Goal: Information Seeking & Learning: Learn about a topic

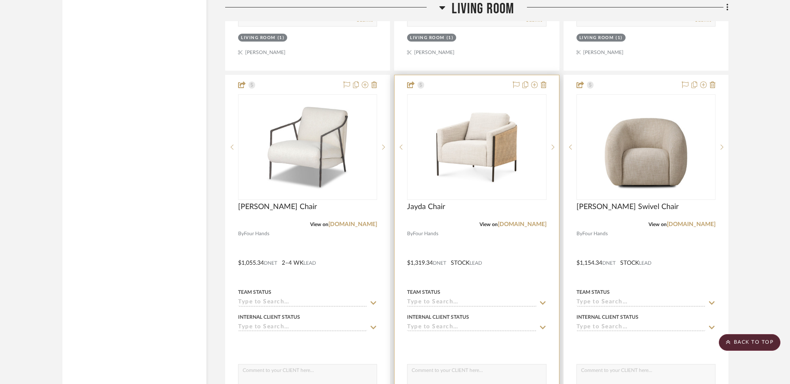
scroll to position [9142, 0]
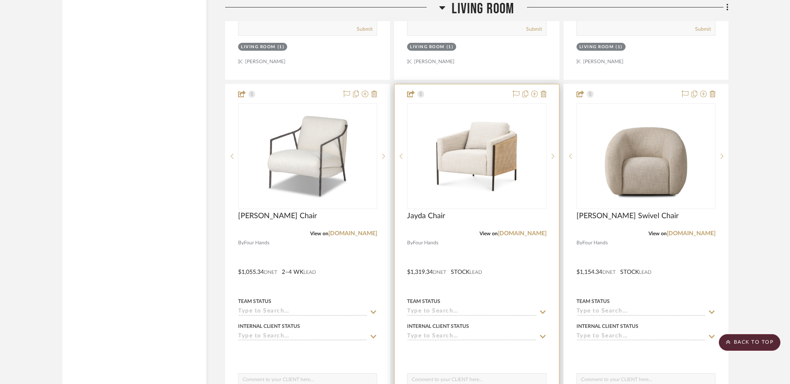
click at [499, 165] on img "0" at bounding box center [476, 156] width 104 height 104
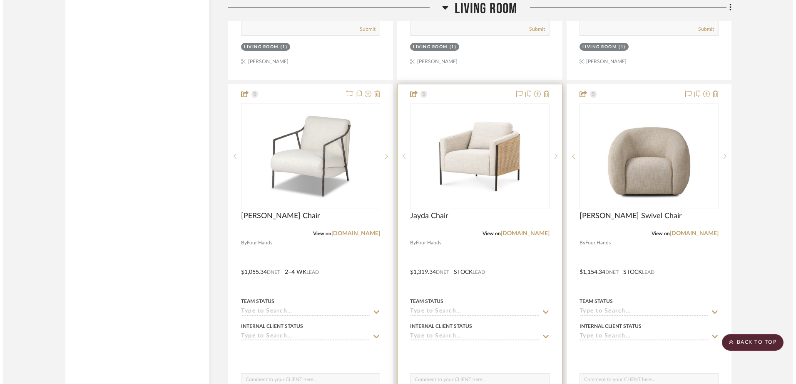
scroll to position [0, 0]
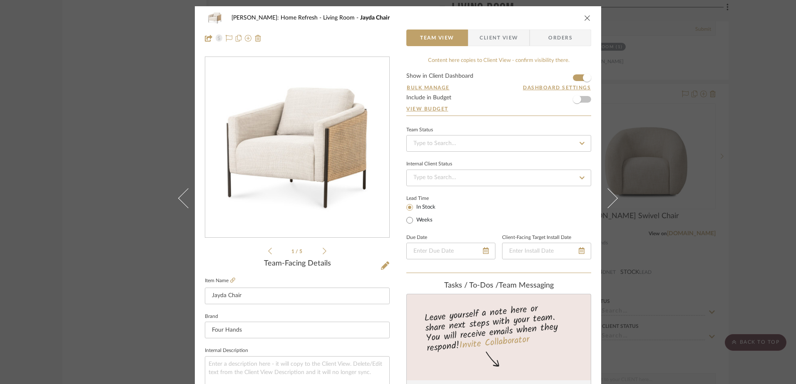
click at [322, 253] on icon at bounding box center [324, 251] width 4 height 7
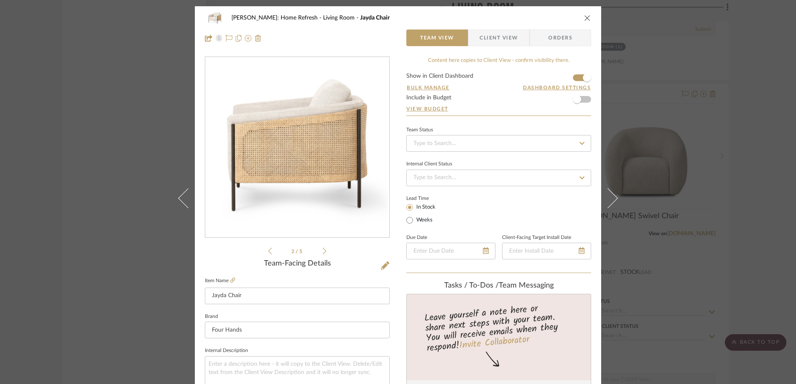
click at [322, 253] on icon at bounding box center [324, 251] width 4 height 7
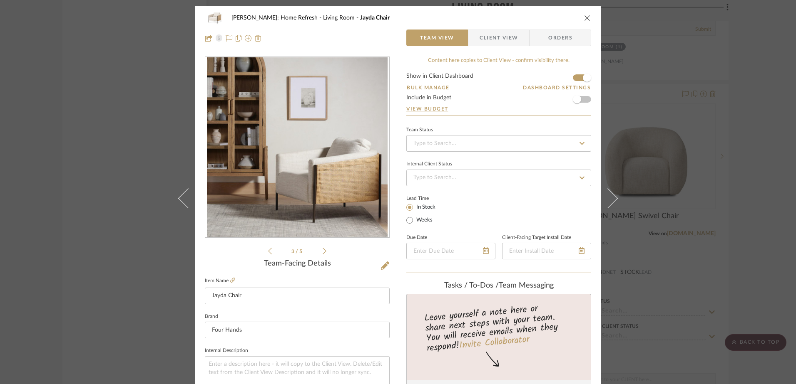
click at [322, 253] on icon at bounding box center [324, 251] width 4 height 7
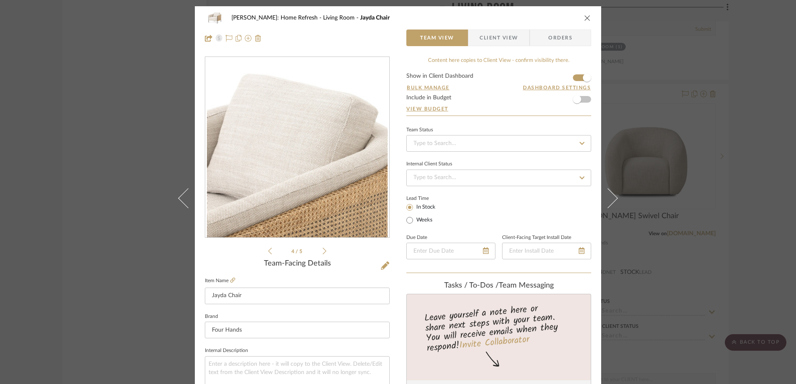
click at [322, 253] on icon at bounding box center [324, 251] width 4 height 7
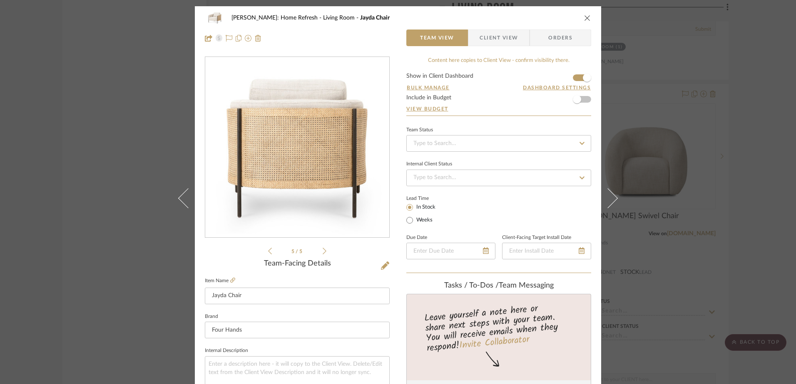
click at [322, 253] on icon at bounding box center [324, 251] width 4 height 7
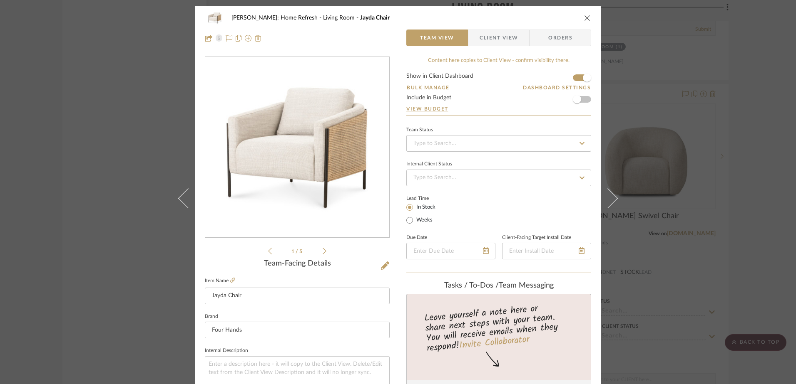
click at [322, 253] on icon at bounding box center [324, 251] width 4 height 7
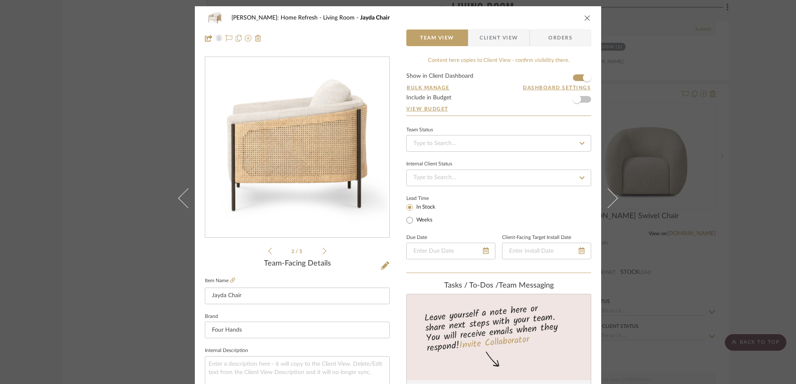
click at [322, 253] on icon at bounding box center [324, 251] width 4 height 7
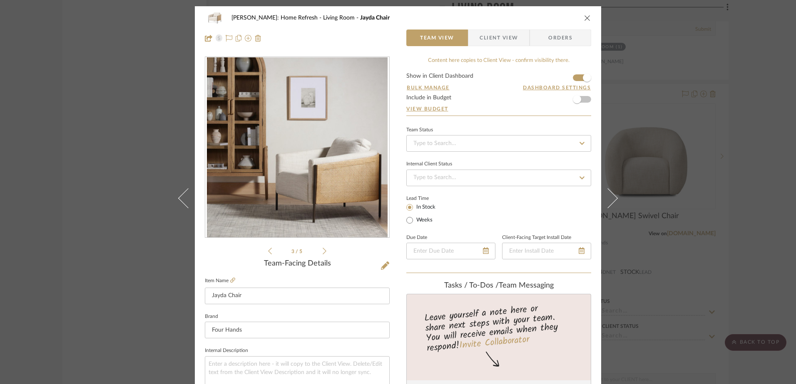
click at [322, 253] on icon at bounding box center [324, 251] width 4 height 7
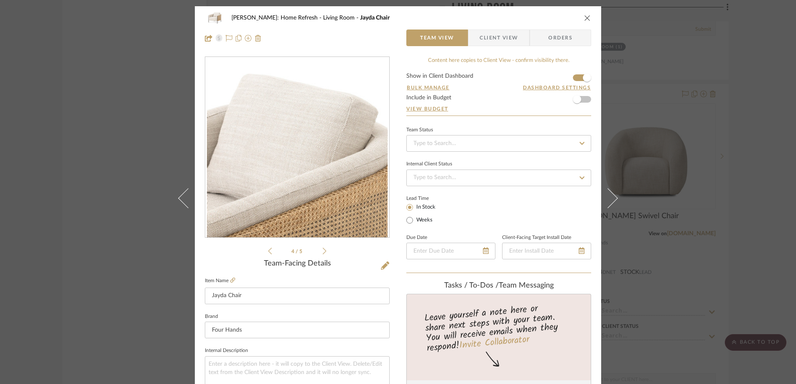
click at [322, 253] on icon at bounding box center [324, 251] width 4 height 7
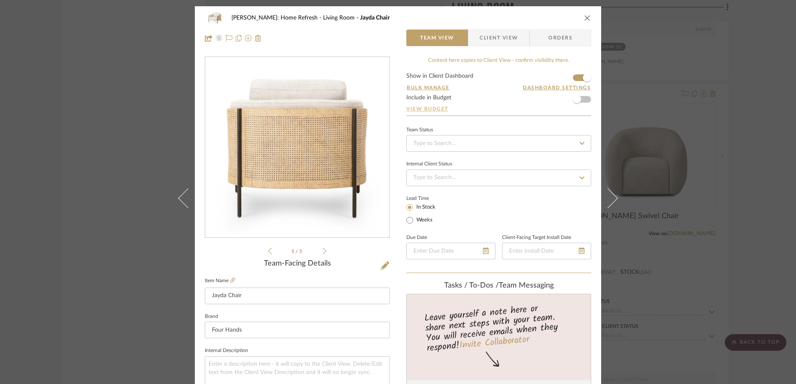
scroll to position [42, 0]
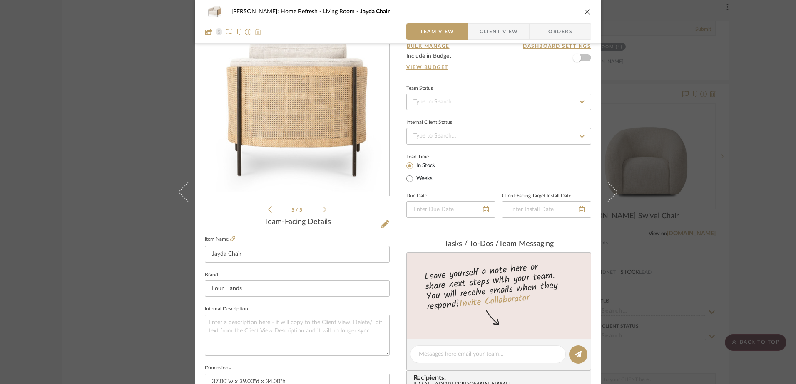
click at [584, 14] on icon "close" at bounding box center [587, 11] width 7 height 7
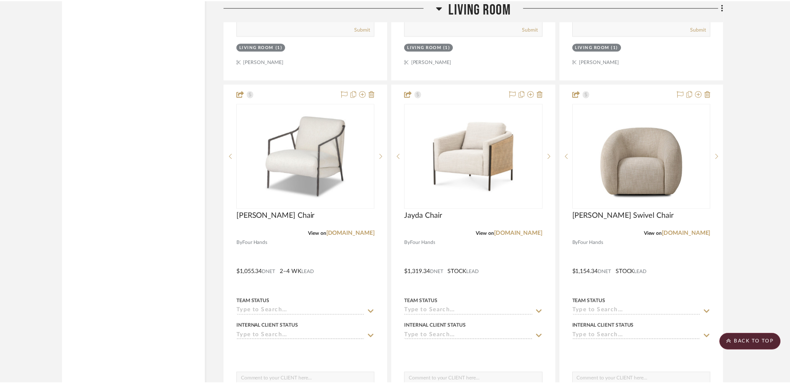
scroll to position [9142, 0]
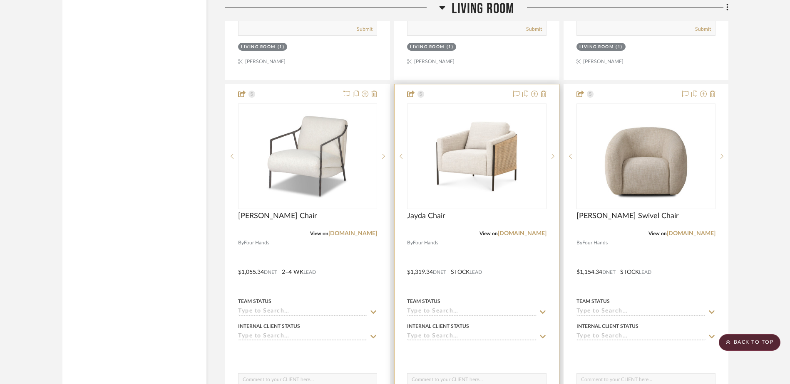
click at [465, 170] on img "0" at bounding box center [476, 156] width 104 height 104
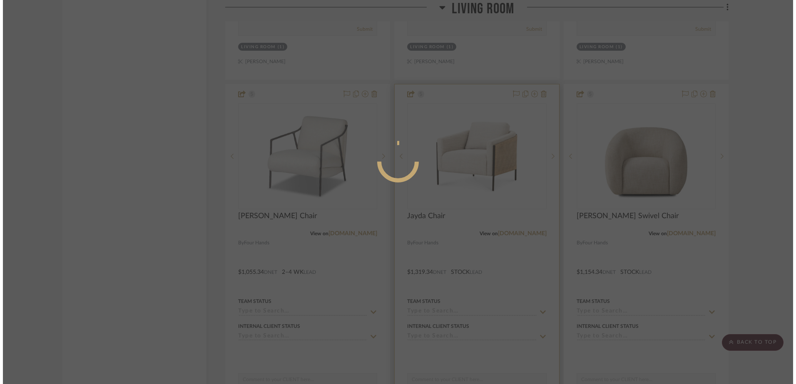
scroll to position [0, 0]
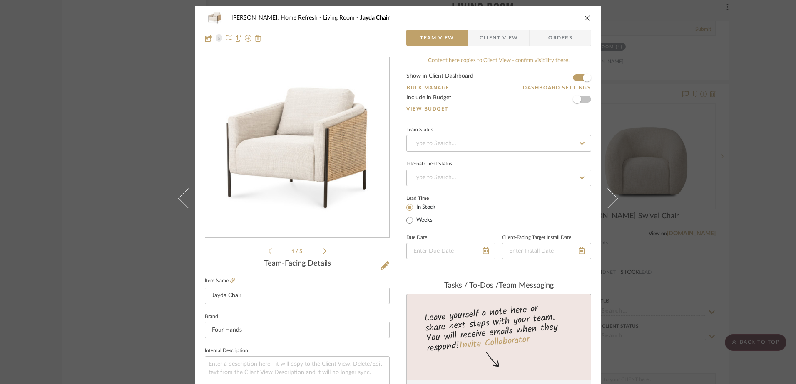
click at [503, 42] on span "Client View" at bounding box center [498, 38] width 38 height 17
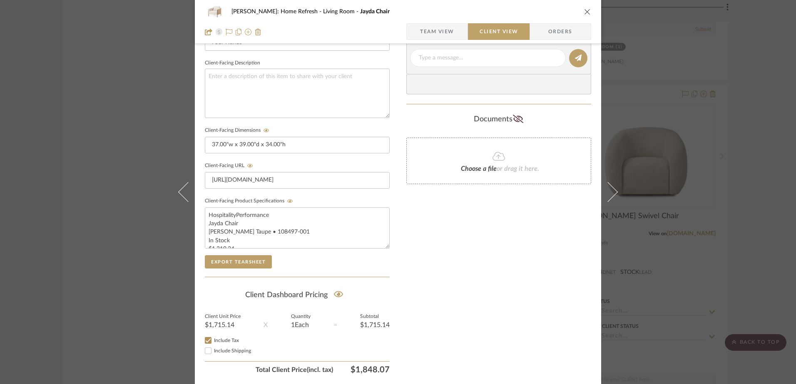
scroll to position [291, 0]
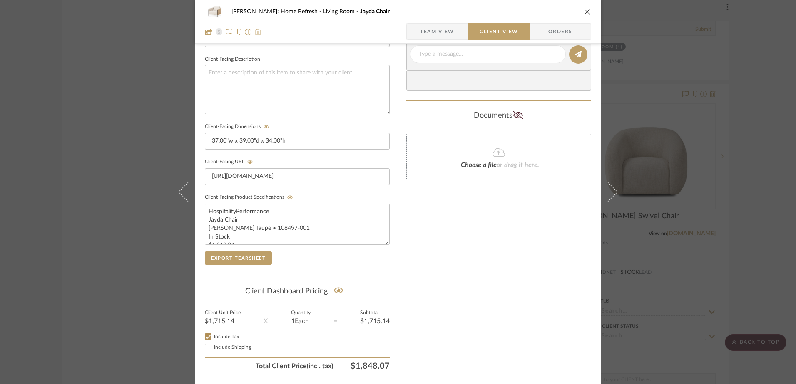
click at [750, 120] on div "[PERSON_NAME]: Home Refresh Living Room Jayda Chair Team View Client View Order…" at bounding box center [398, 192] width 796 height 384
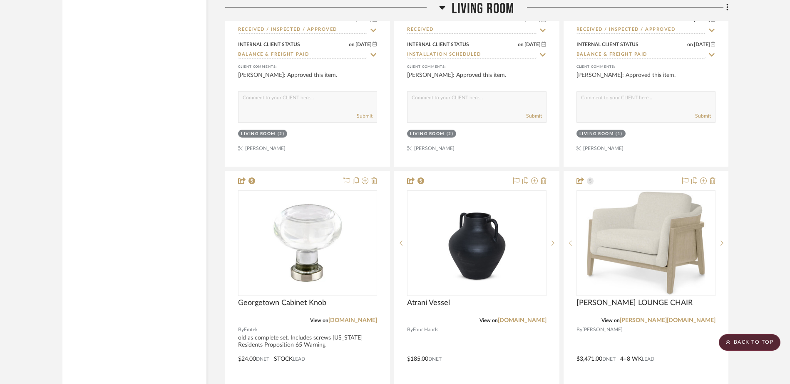
scroll to position [11721, 0]
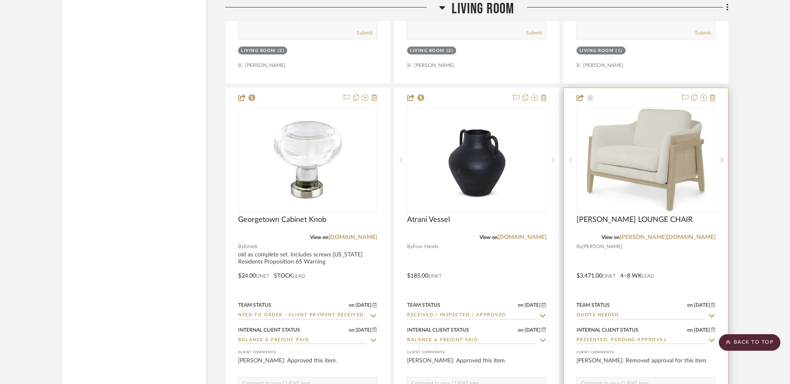
click at [687, 133] on img "0" at bounding box center [645, 160] width 137 height 103
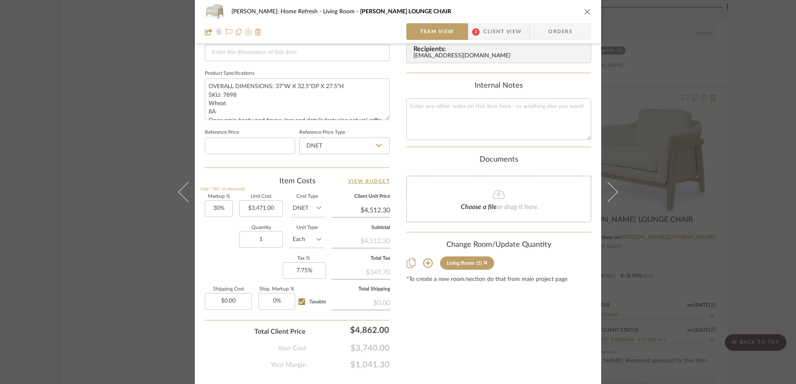
scroll to position [374, 0]
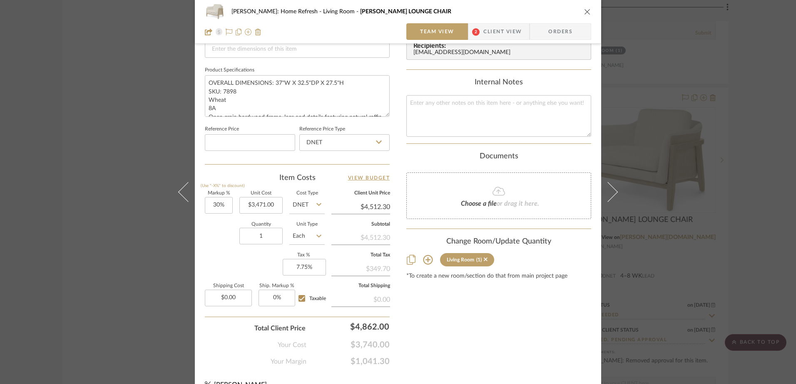
click at [756, 127] on div "[PERSON_NAME]: Home Refresh Living Room [PERSON_NAME] LOUNGE CHAIR Team View 2 …" at bounding box center [398, 192] width 796 height 384
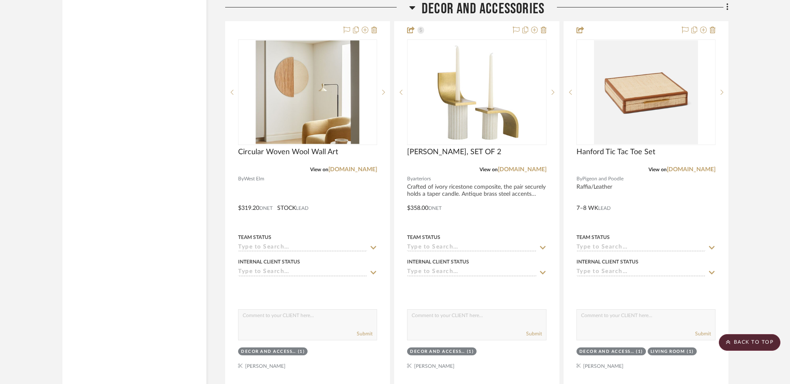
scroll to position [19194, 0]
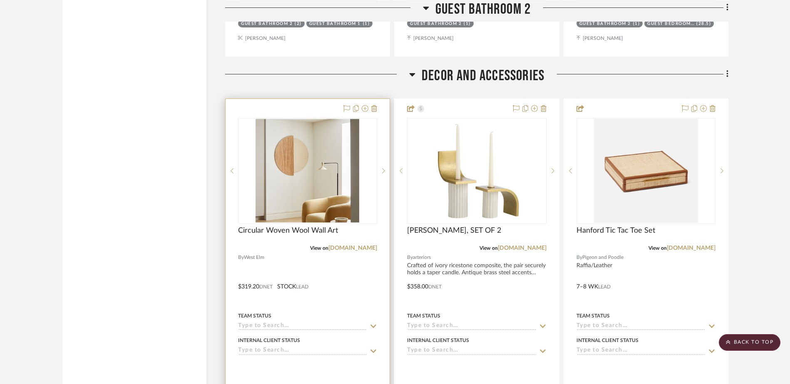
click at [0, 0] on img at bounding box center [0, 0] width 0 height 0
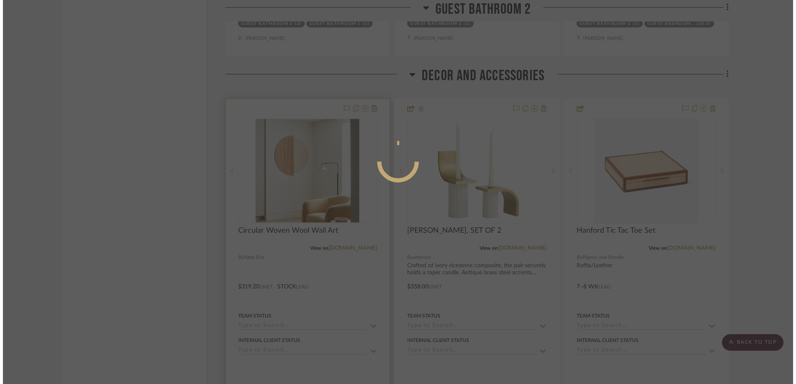
scroll to position [0, 0]
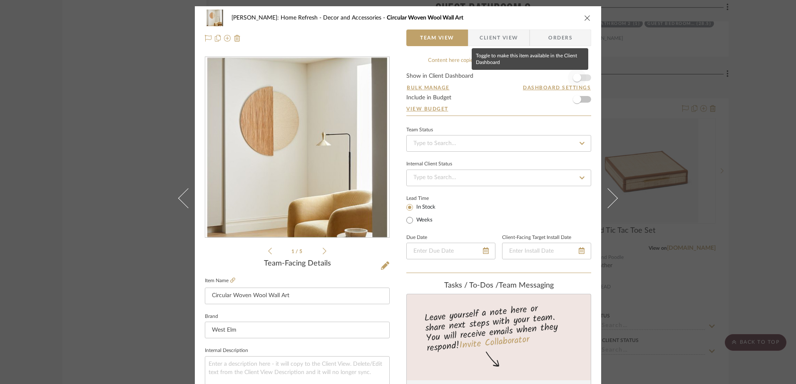
click at [579, 79] on span "button" at bounding box center [577, 78] width 18 height 18
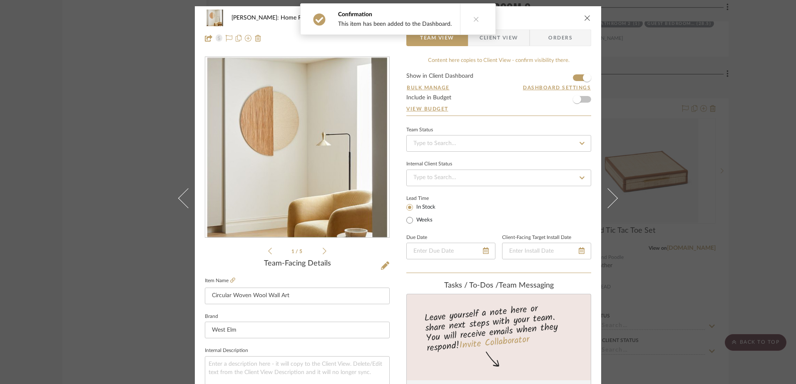
click at [322, 250] on icon at bounding box center [324, 251] width 4 height 7
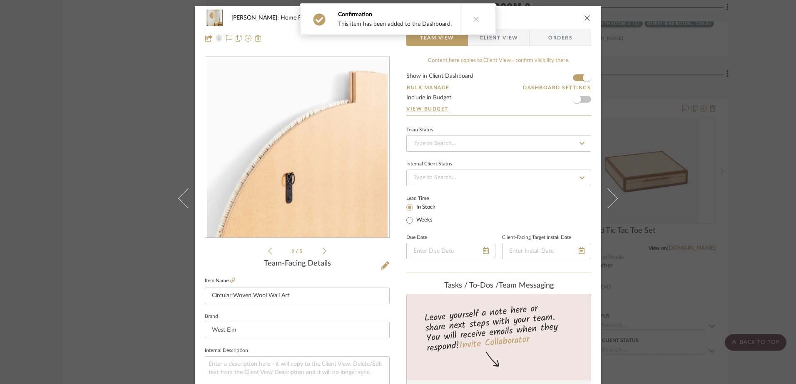
click at [322, 250] on icon at bounding box center [324, 251] width 4 height 7
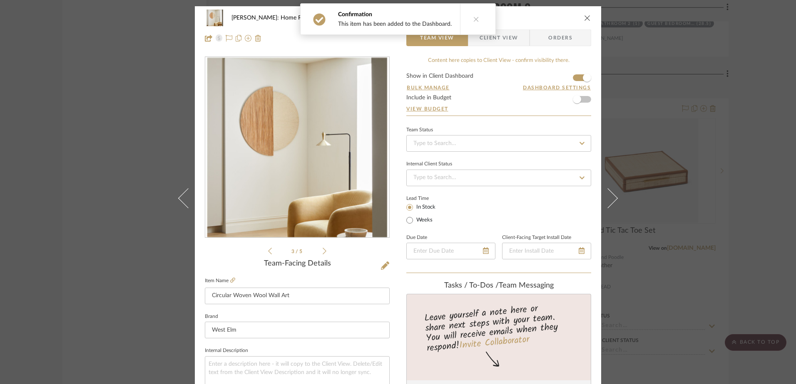
click at [322, 250] on icon at bounding box center [324, 251] width 4 height 7
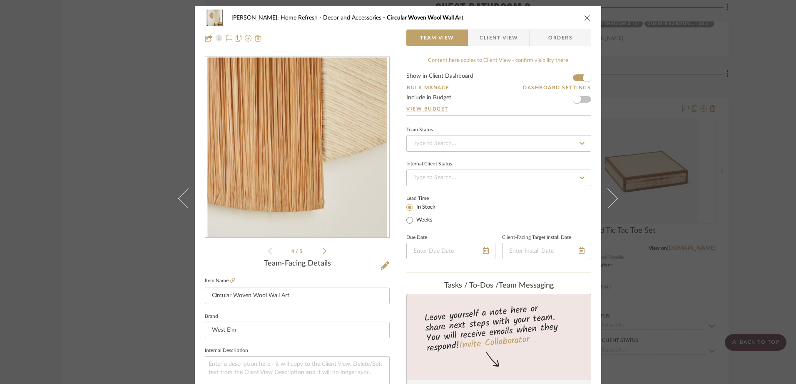
click at [584, 20] on icon "close" at bounding box center [587, 18] width 7 height 7
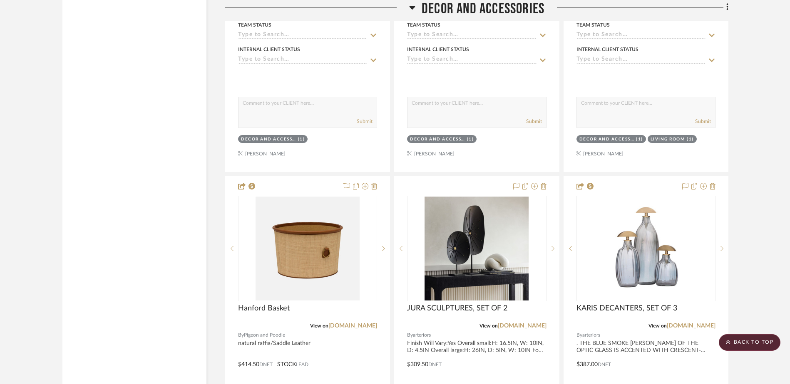
scroll to position [19568, 0]
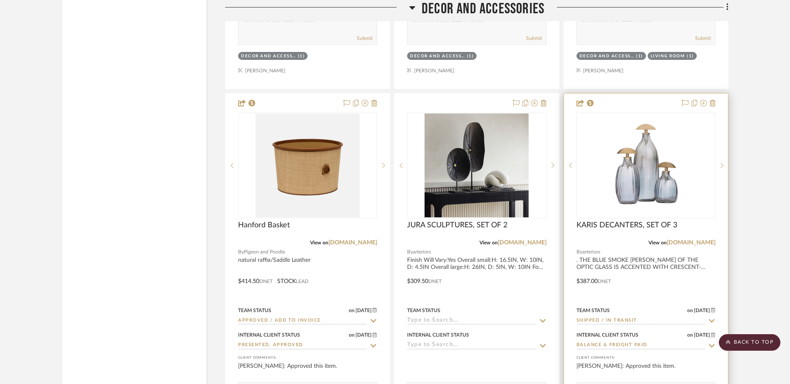
click at [640, 184] on img "0" at bounding box center [646, 166] width 104 height 104
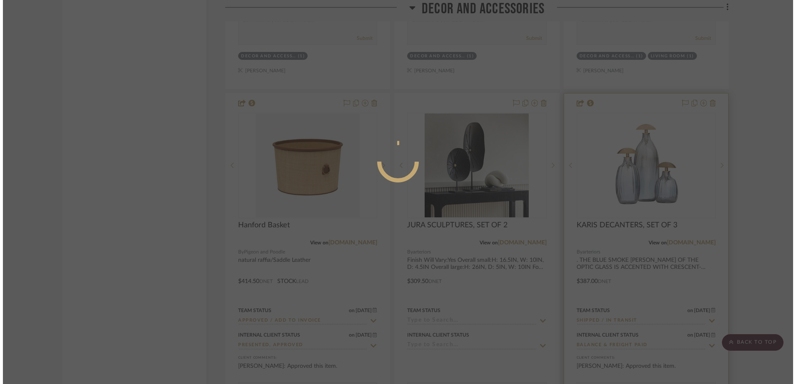
scroll to position [0, 0]
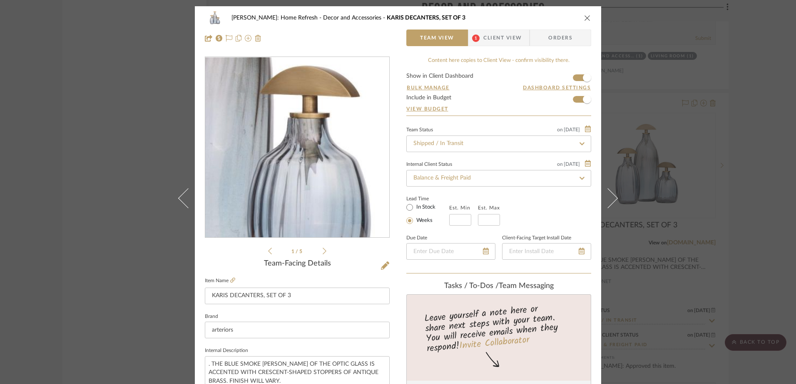
click at [325, 169] on img "0" at bounding box center [297, 147] width 181 height 181
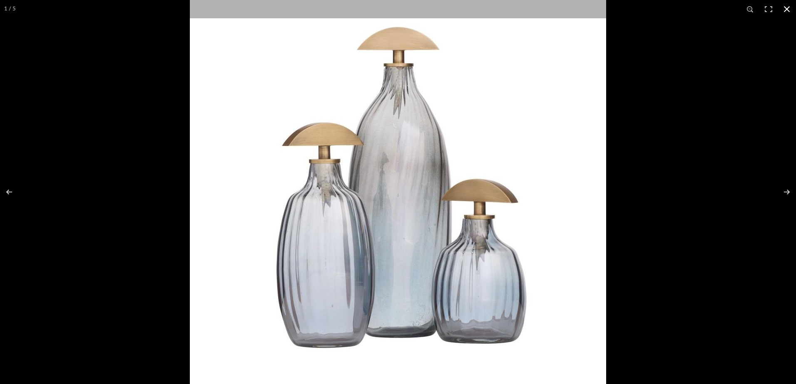
click at [662, 169] on div at bounding box center [588, 177] width 796 height 384
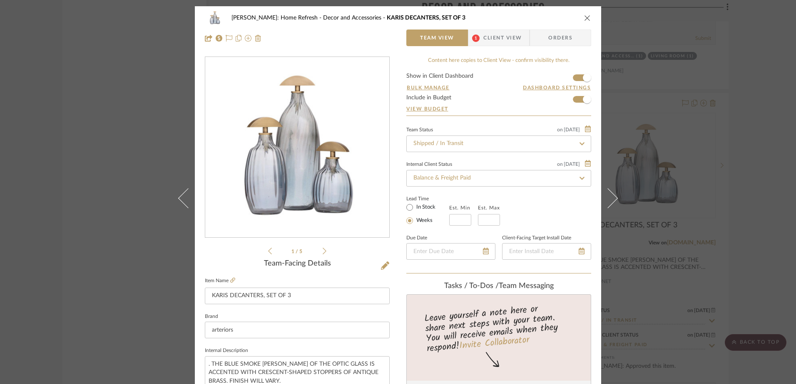
click at [318, 251] on li "1 / 5" at bounding box center [297, 251] width 51 height 10
click at [322, 251] on icon at bounding box center [324, 251] width 4 height 7
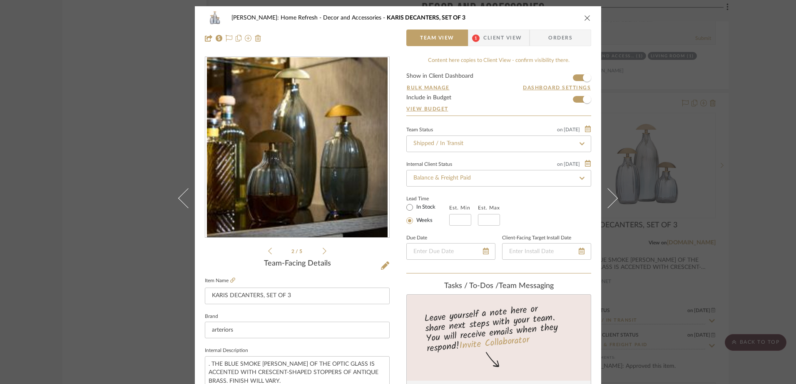
click at [322, 251] on icon at bounding box center [324, 251] width 4 height 7
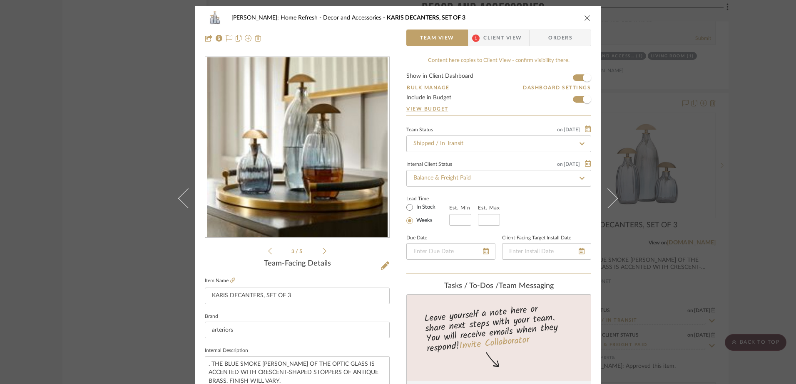
click at [322, 251] on icon at bounding box center [324, 251] width 4 height 7
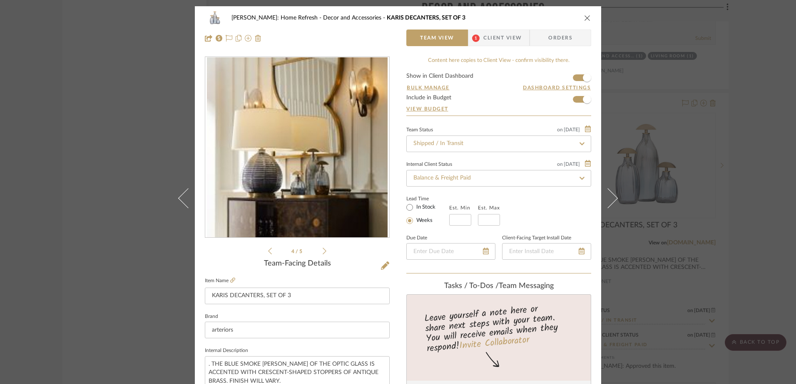
click at [322, 250] on icon at bounding box center [324, 251] width 4 height 7
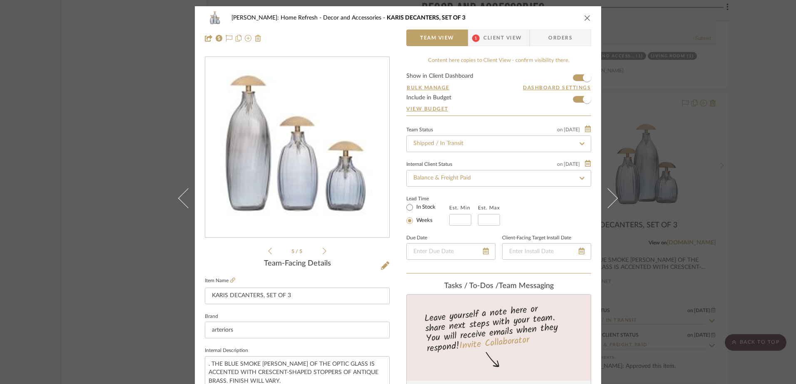
click at [745, 131] on div "[PERSON_NAME]: Home Refresh Decor and Accessories KARIS DECANTERS, SET OF 3 Tea…" at bounding box center [398, 192] width 796 height 384
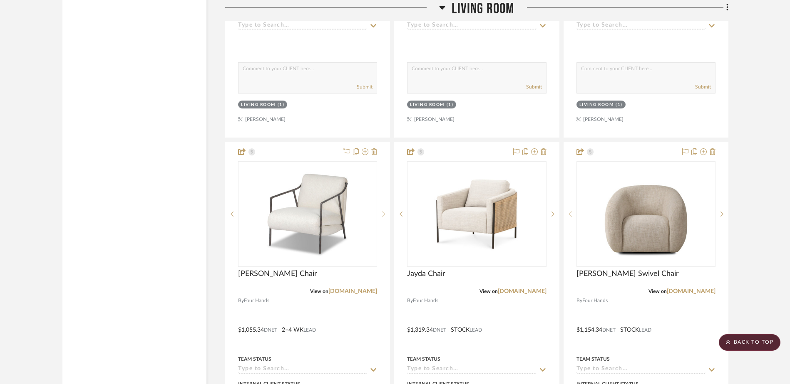
scroll to position [9128, 0]
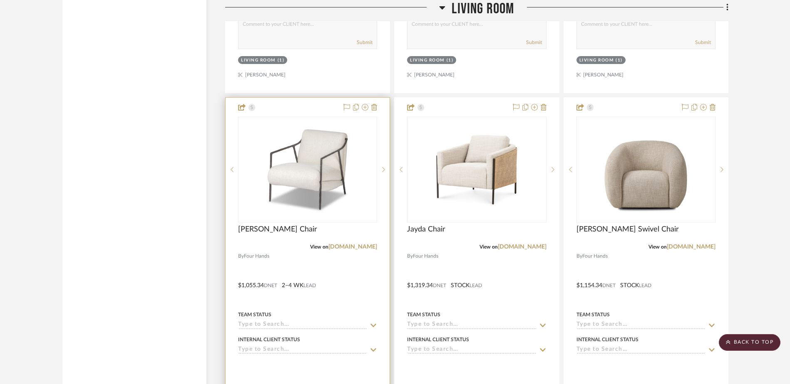
click at [305, 175] on img "0" at bounding box center [307, 170] width 104 height 104
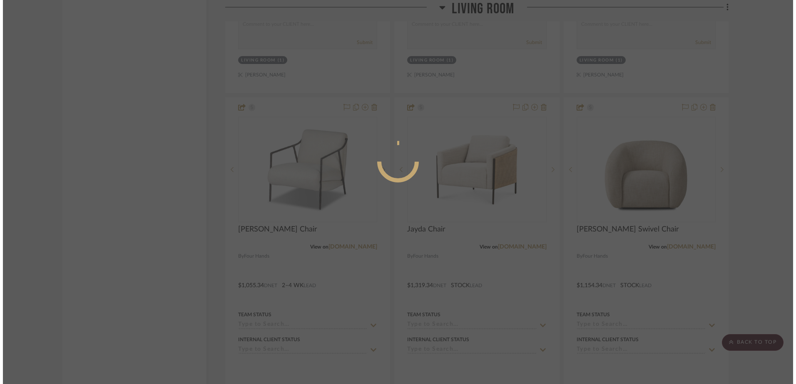
scroll to position [0, 0]
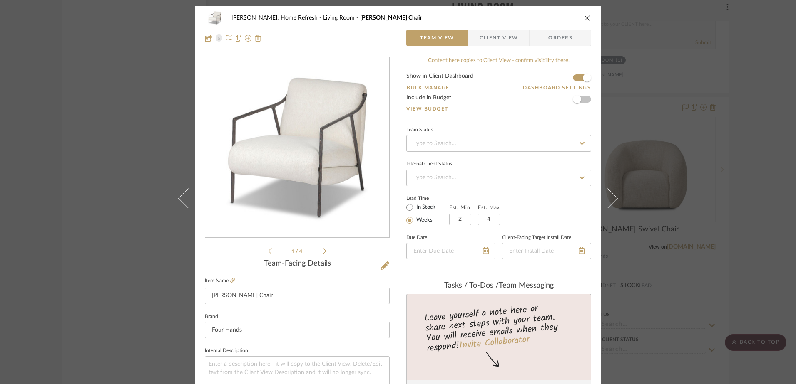
click at [322, 249] on icon at bounding box center [324, 251] width 4 height 7
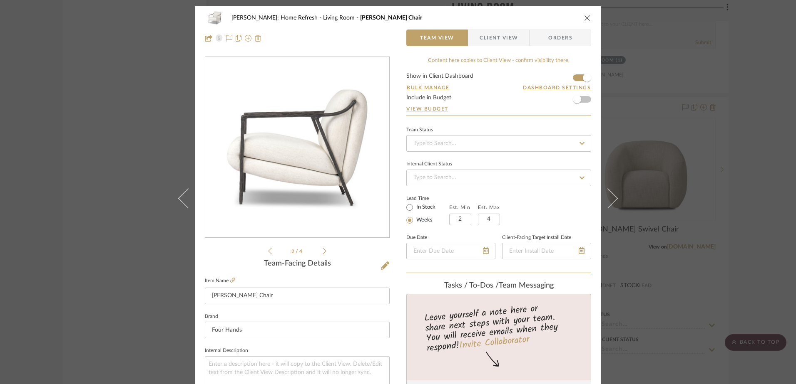
click at [322, 249] on icon at bounding box center [324, 251] width 4 height 7
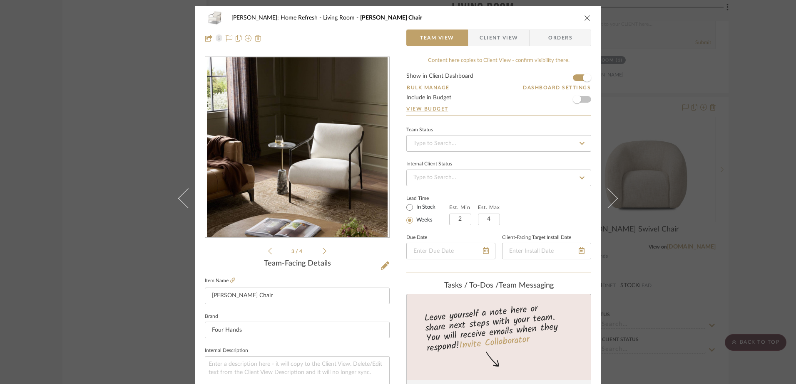
click at [322, 249] on icon at bounding box center [324, 251] width 4 height 7
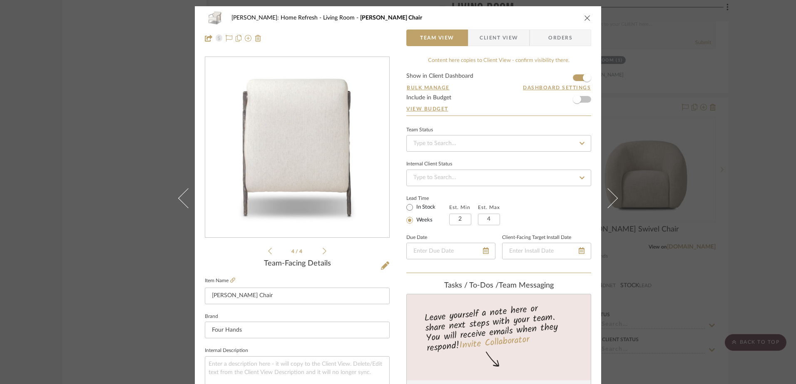
click at [322, 249] on icon at bounding box center [324, 251] width 4 height 7
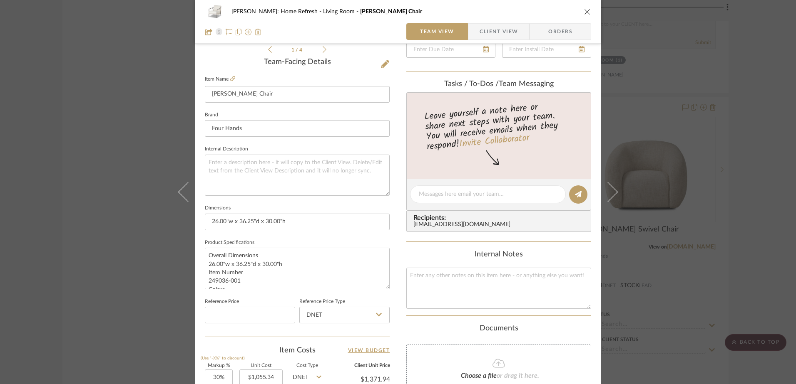
scroll to position [208, 0]
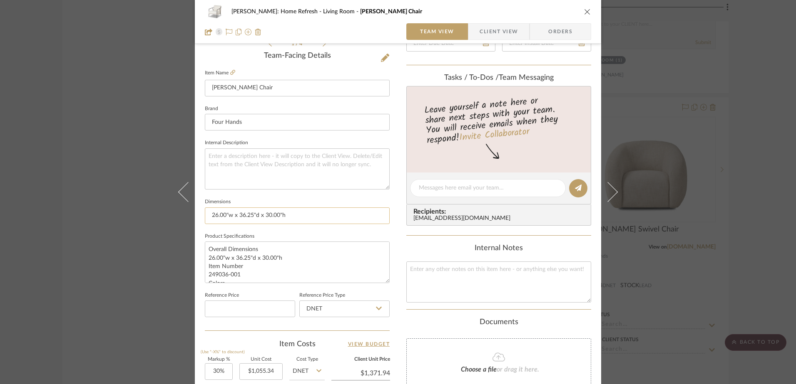
click at [306, 219] on input "26.00"w x 36.25"d x 30.00"h" at bounding box center [297, 216] width 185 height 17
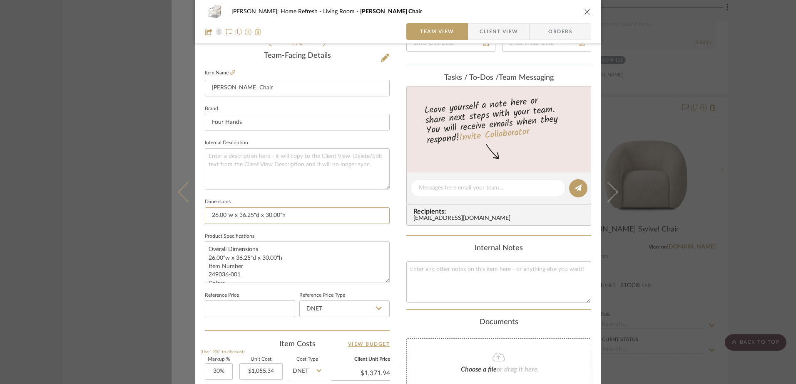
drag, startPoint x: 306, startPoint y: 216, endPoint x: 174, endPoint y: 220, distance: 132.0
click at [174, 220] on mat-dialog-content "[PERSON_NAME]: Home Refresh Living Room [PERSON_NAME] Chair Team View Client Vi…" at bounding box center [397, 182] width 453 height 769
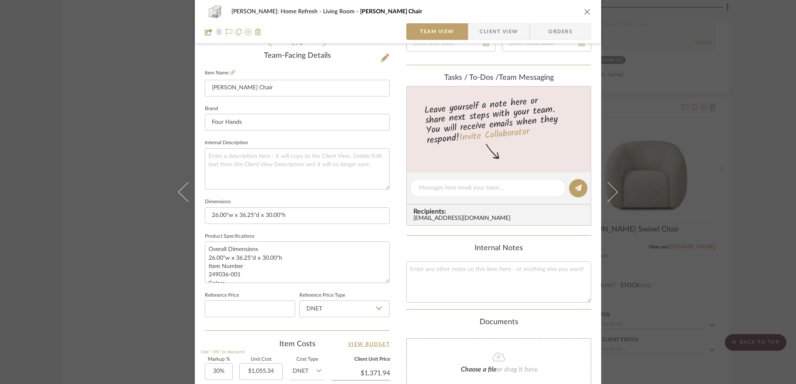
click at [124, 183] on div "[PERSON_NAME]: Home Refresh Living Room [PERSON_NAME] Chair Team View Client Vi…" at bounding box center [398, 192] width 796 height 384
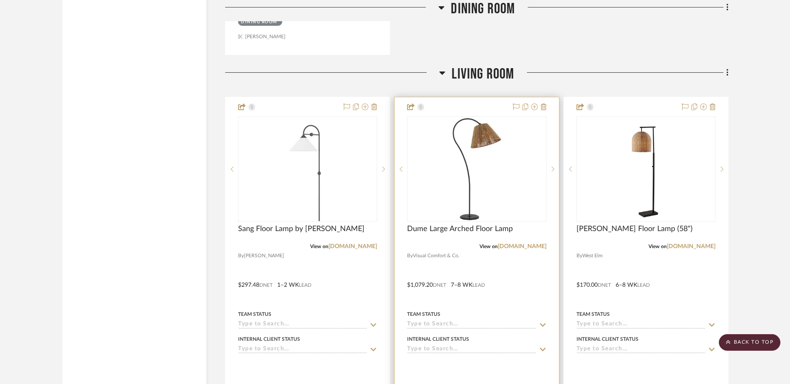
scroll to position [8379, 0]
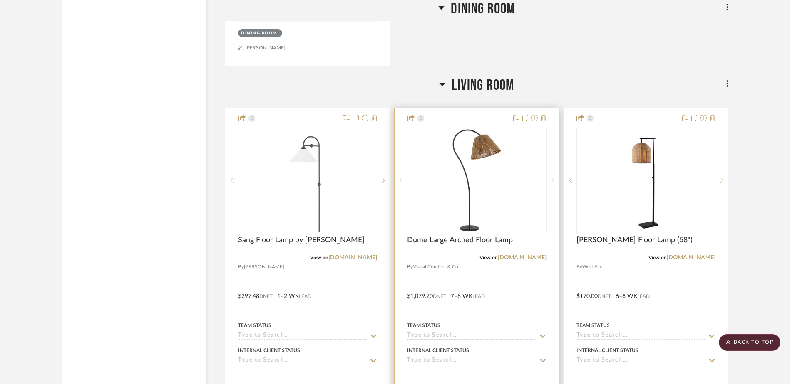
click at [463, 196] on img "0" at bounding box center [476, 181] width 104 height 104
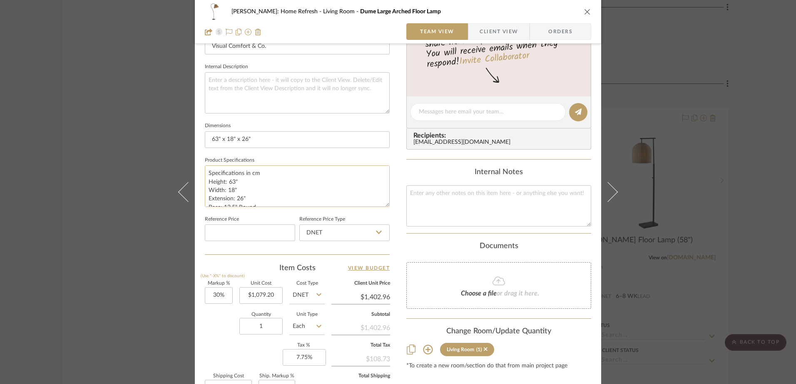
scroll to position [291, 0]
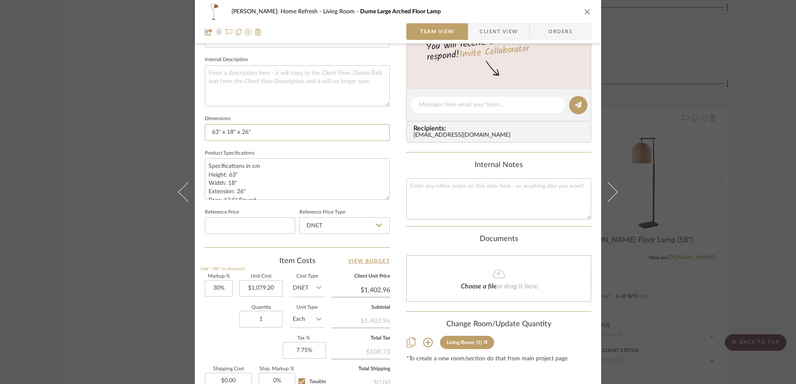
drag, startPoint x: 268, startPoint y: 135, endPoint x: 133, endPoint y: 132, distance: 135.3
click at [133, 132] on div "[PERSON_NAME]: Home Refresh Living Room Dume Large Arched Floor Lamp Team View …" at bounding box center [398, 192] width 796 height 384
